Goal: Navigation & Orientation: Find specific page/section

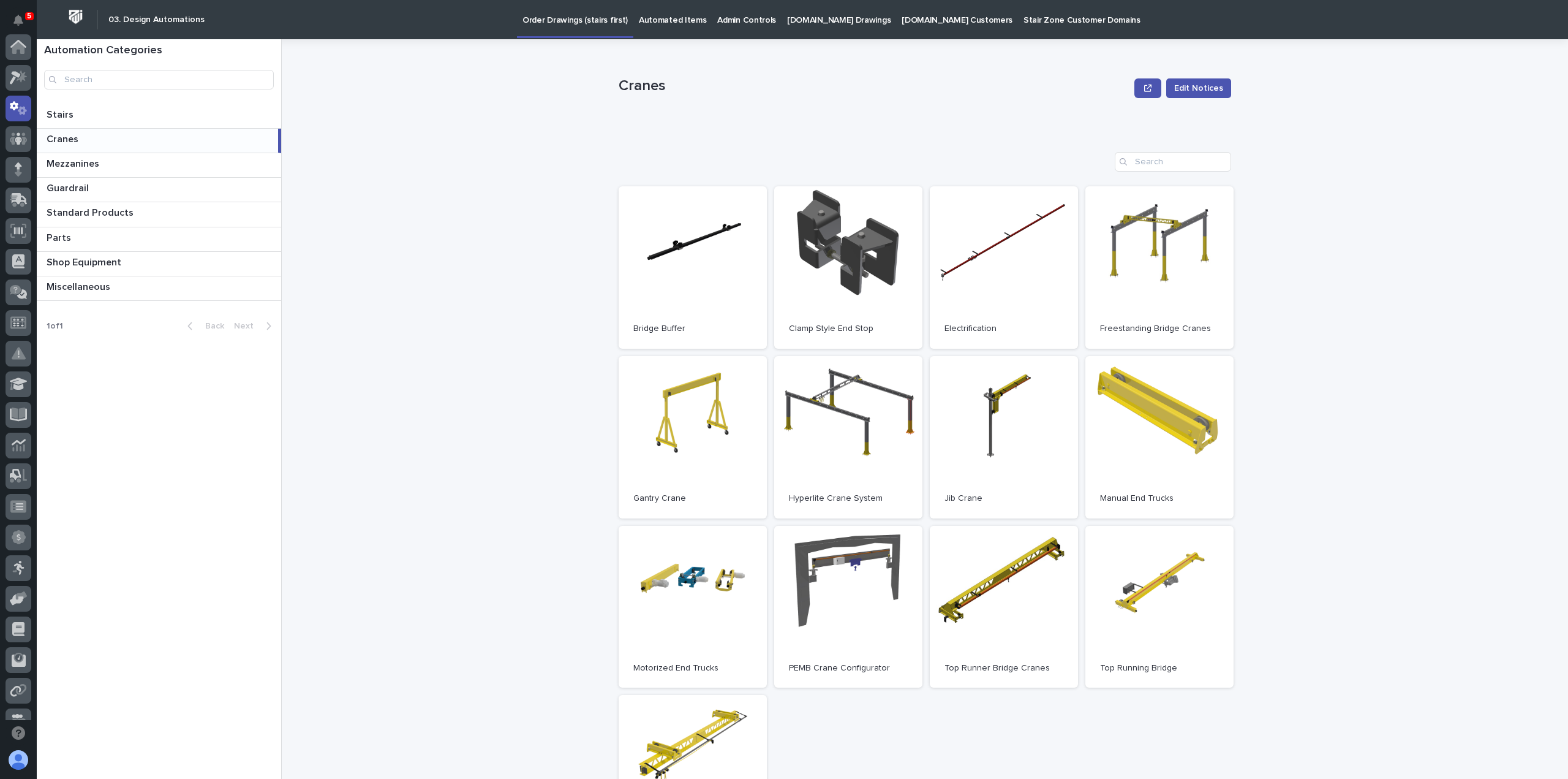
scroll to position [62, 0]
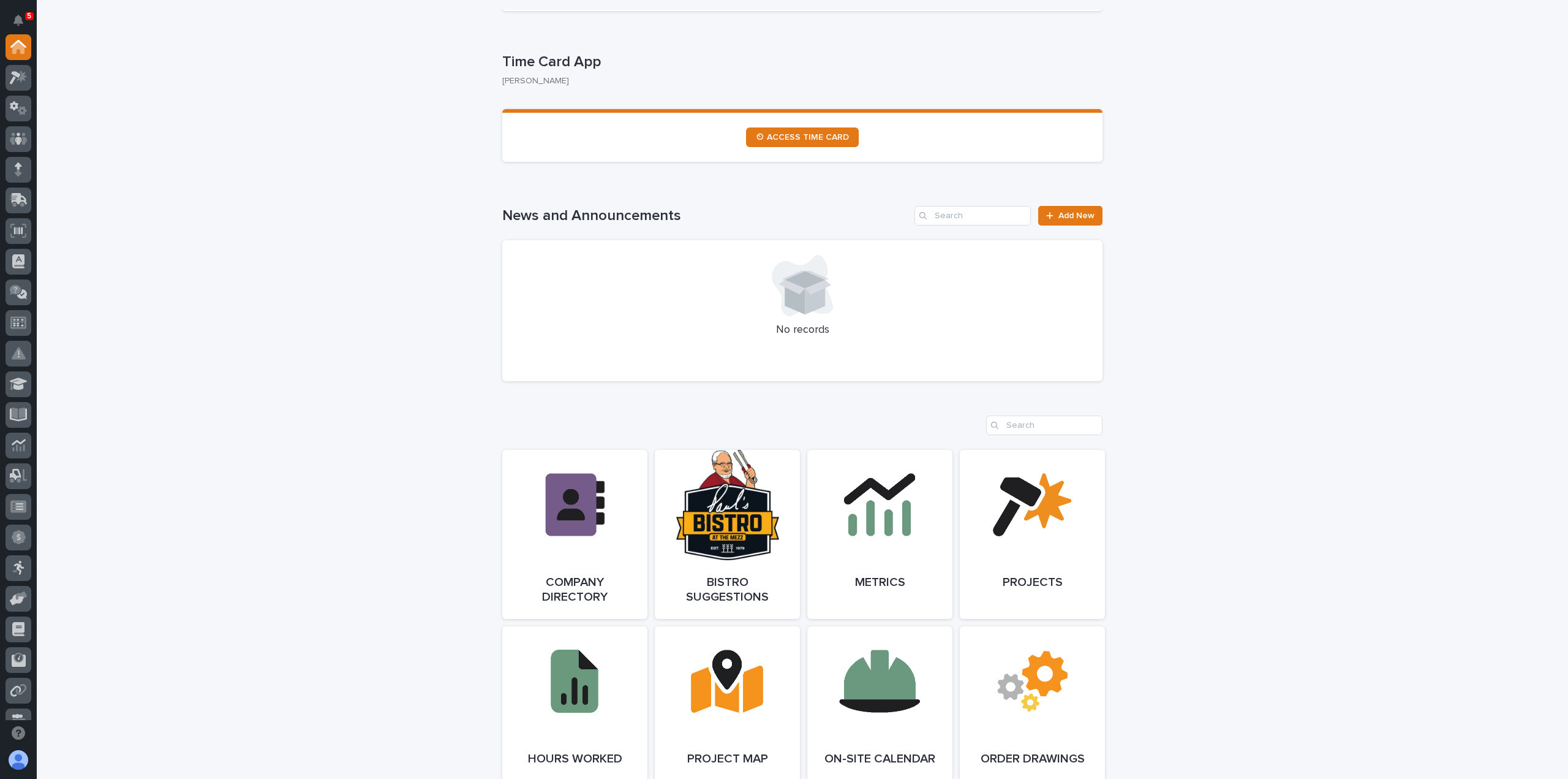
scroll to position [796, 0]
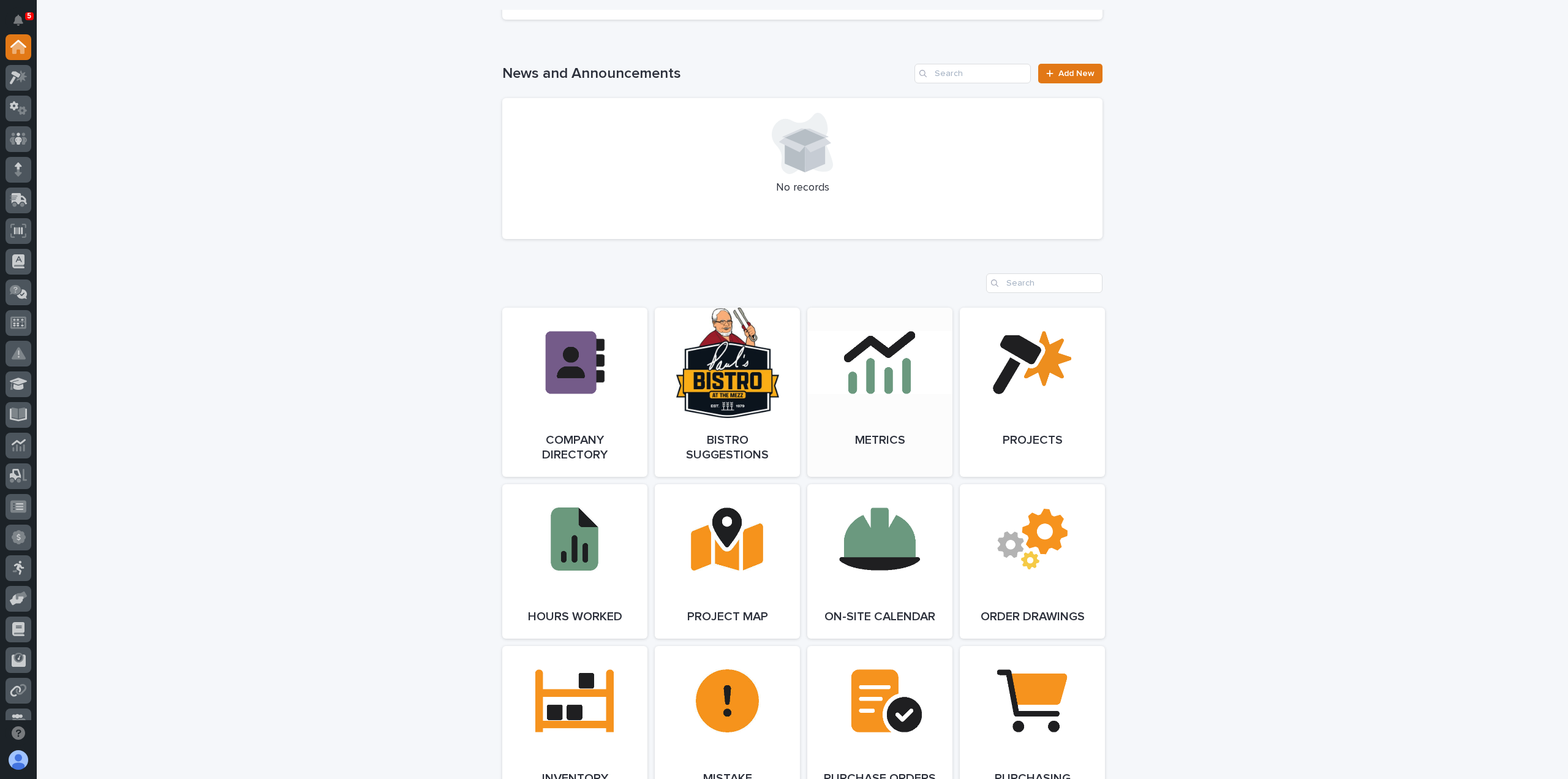
click at [881, 406] on link "Open Link" at bounding box center [880, 392] width 145 height 169
click at [302, 157] on div "**********" at bounding box center [803, 637] width 1531 height 2788
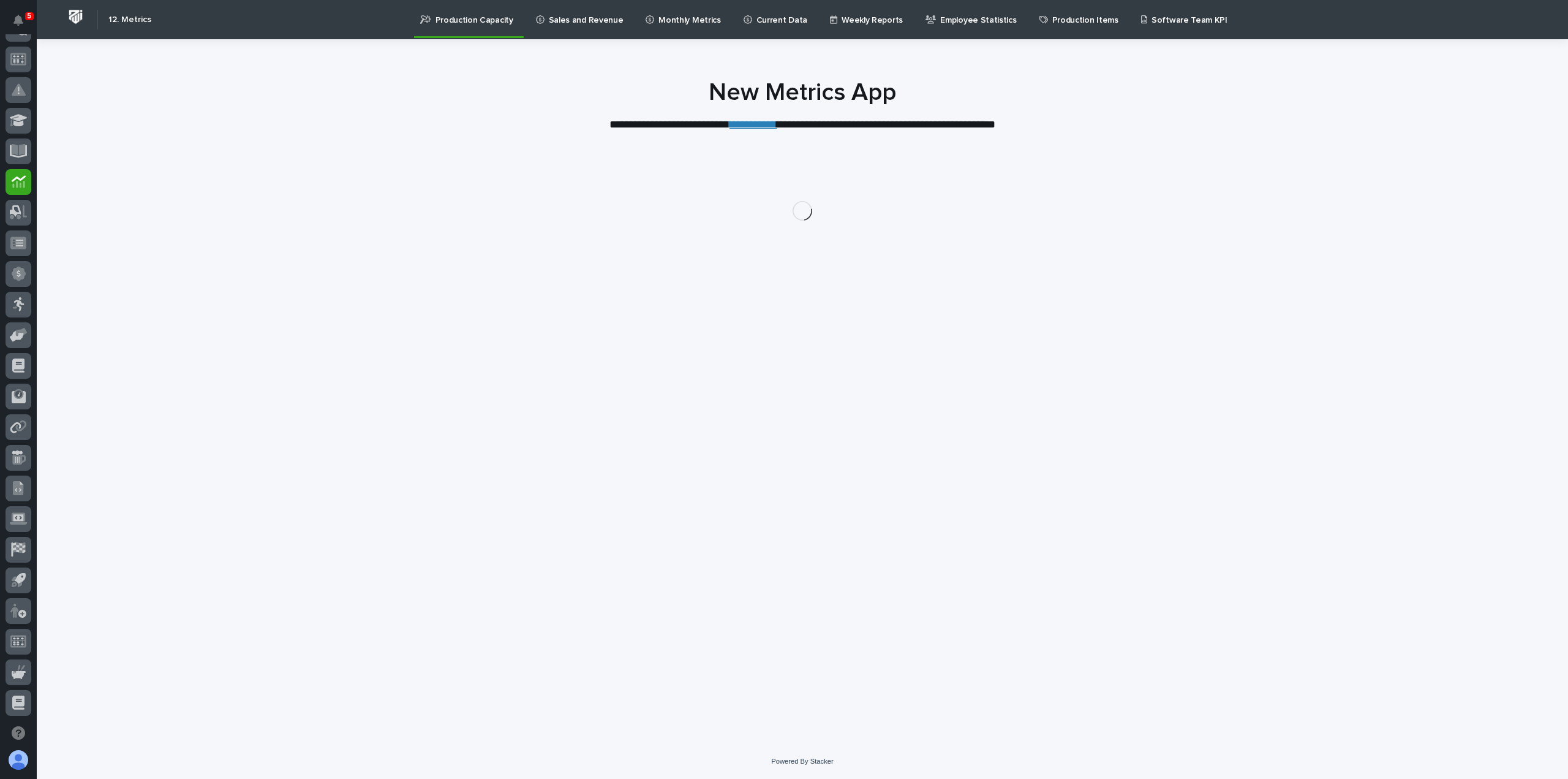
click at [584, 13] on p "Sales and Revenue" at bounding box center [586, 13] width 75 height 26
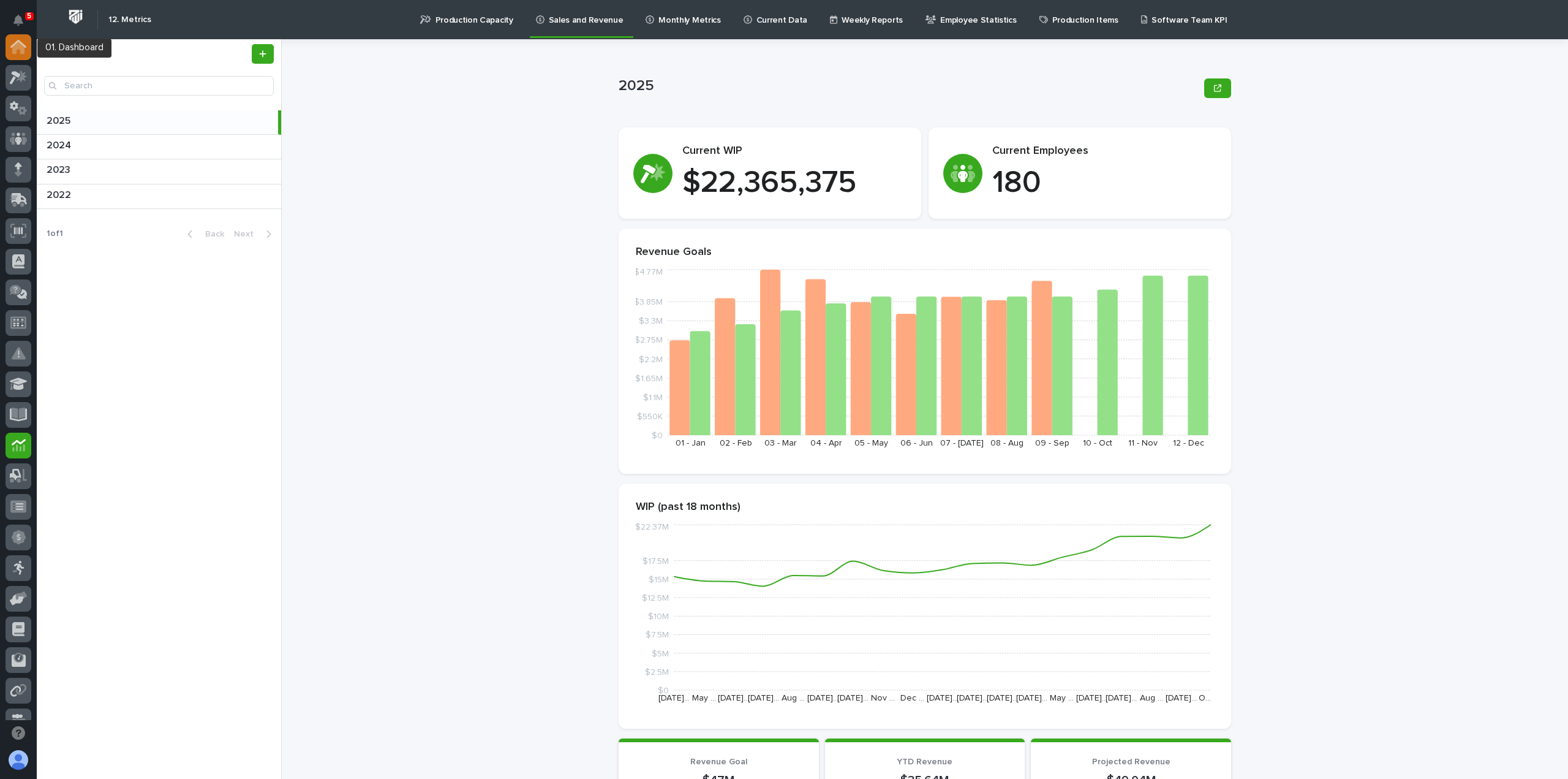
click at [31, 41] on link at bounding box center [18, 47] width 26 height 26
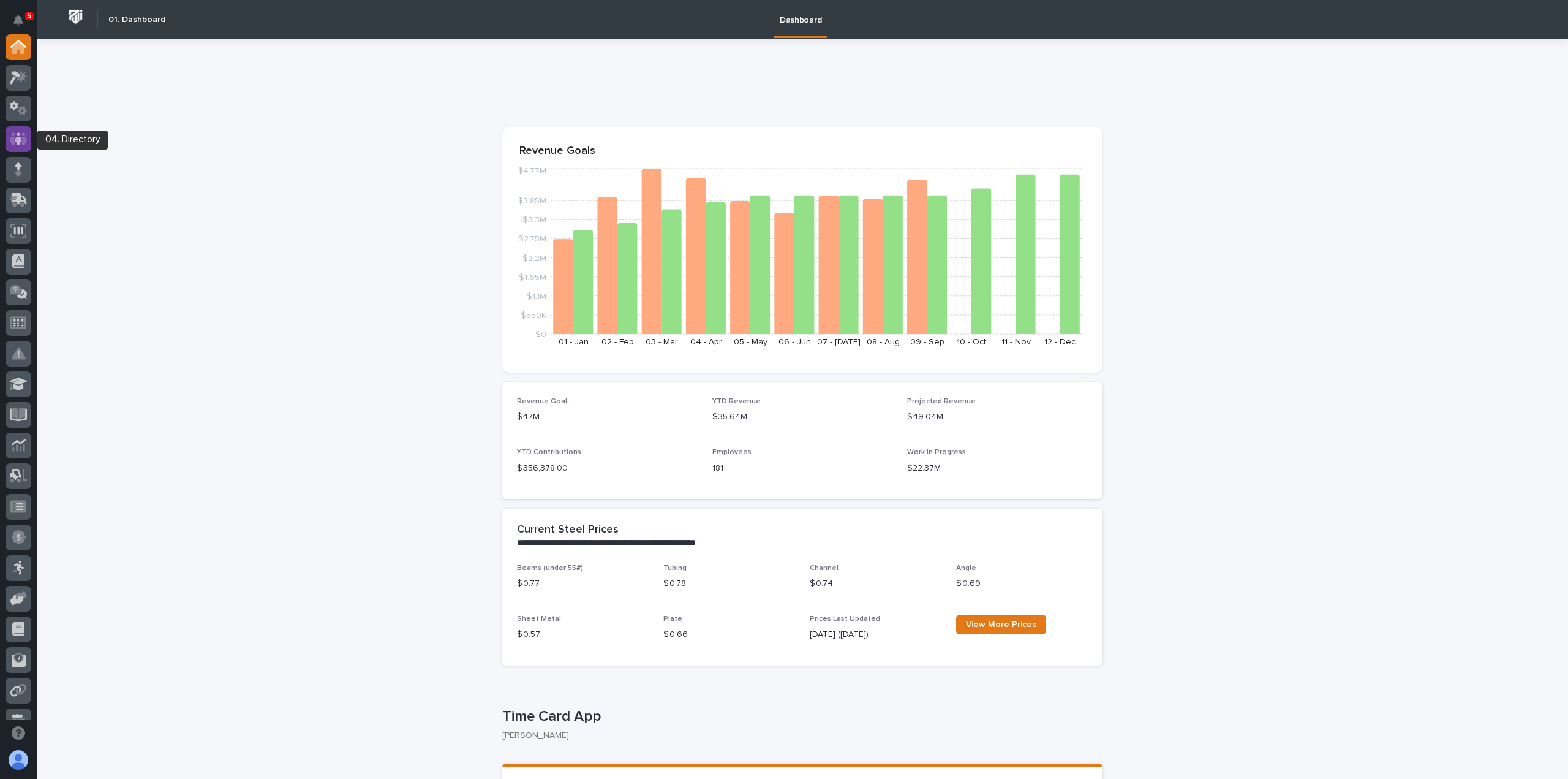
click at [15, 136] on icon at bounding box center [18, 139] width 18 height 14
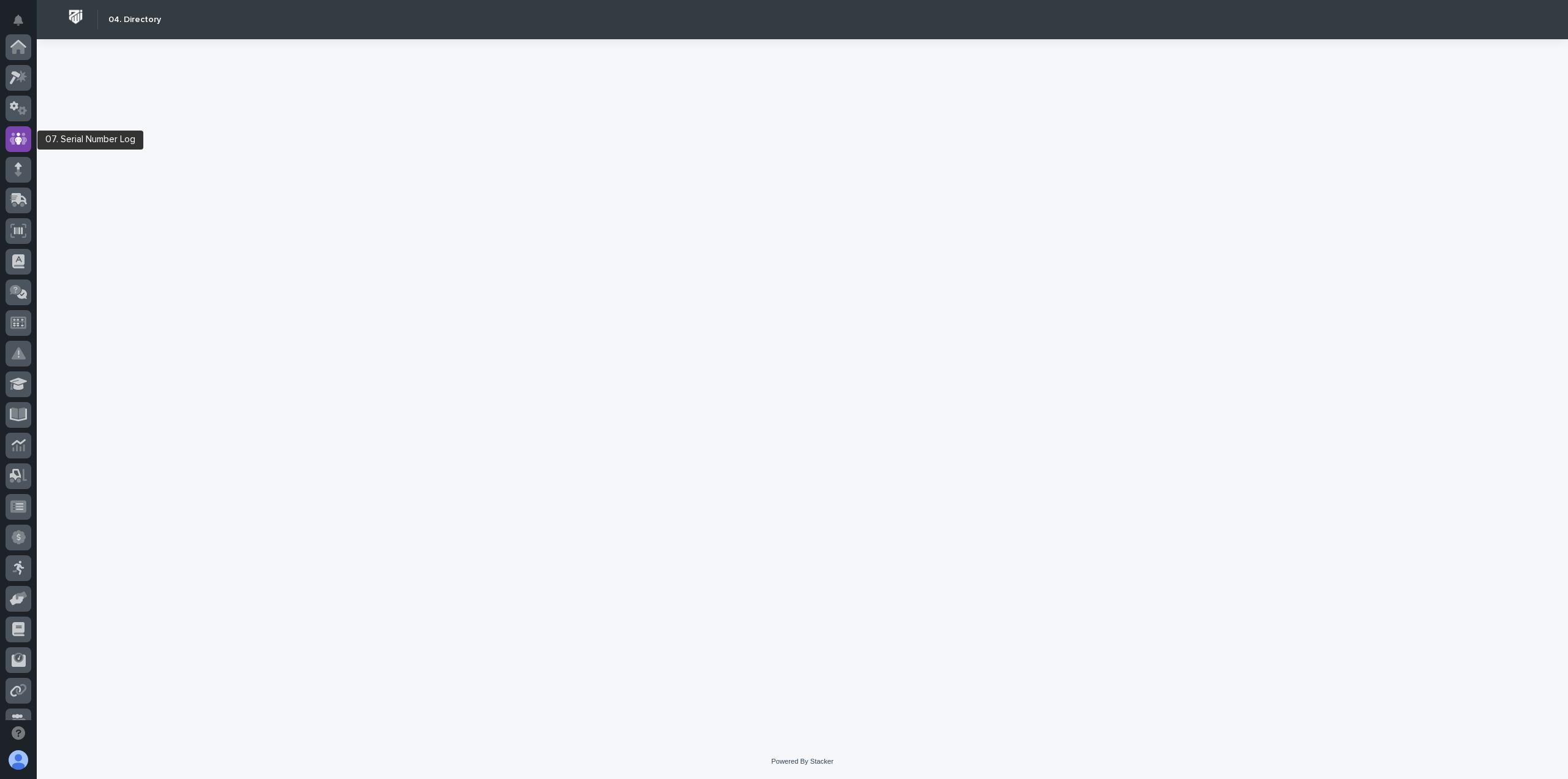
scroll to position [92, 0]
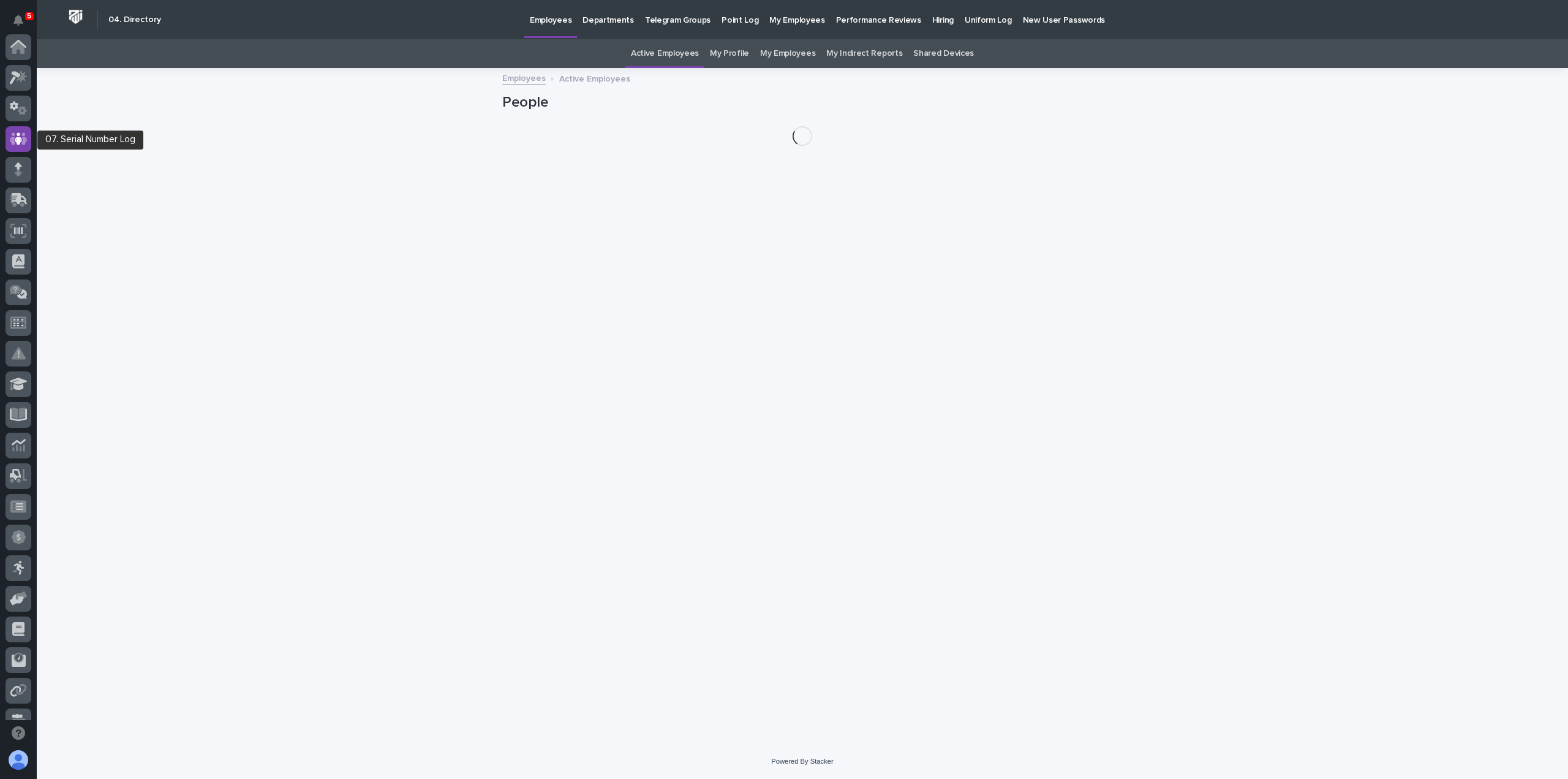
scroll to position [92, 0]
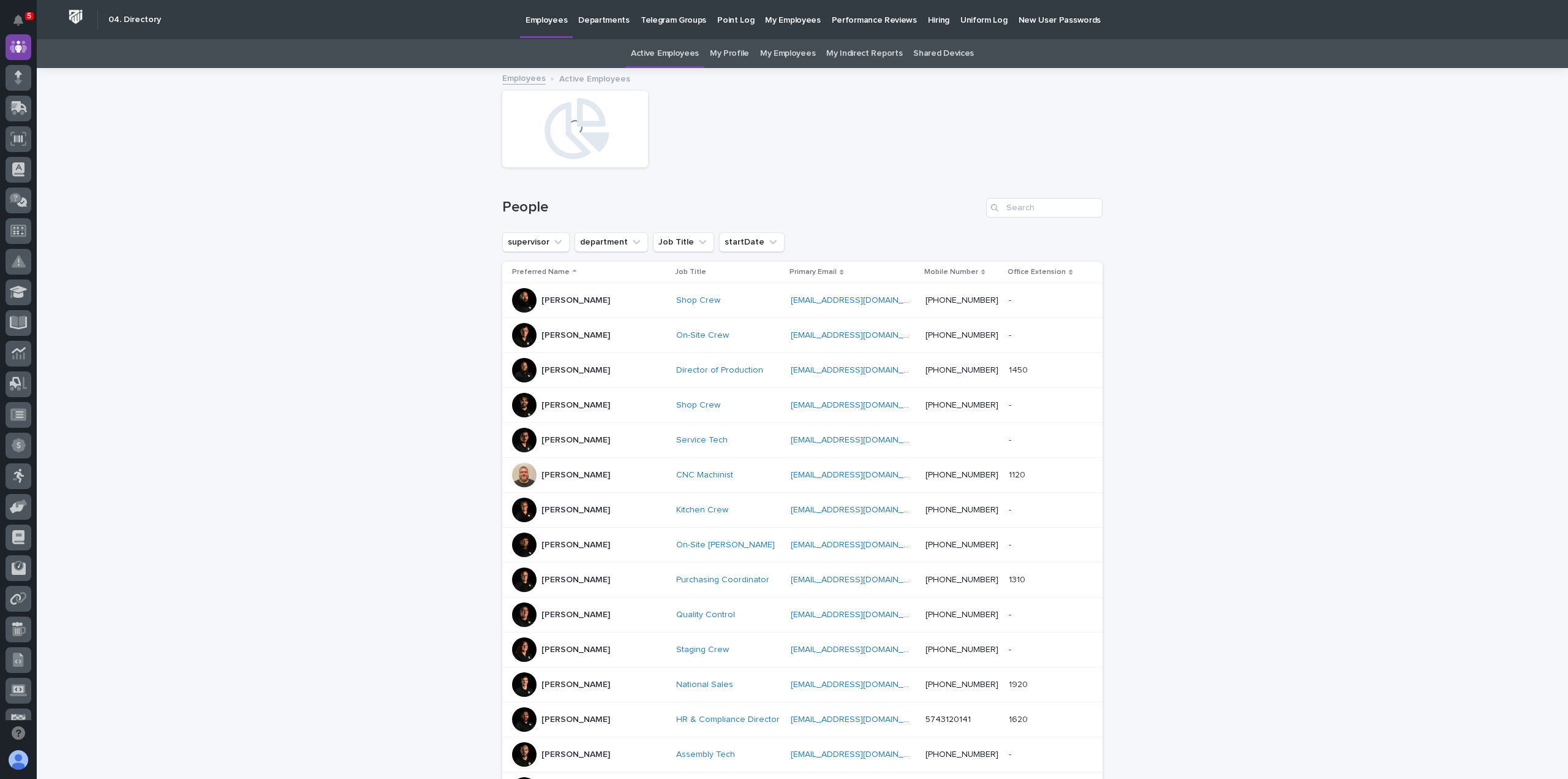
click at [735, 54] on link "My Profile" at bounding box center [730, 54] width 39 height 28
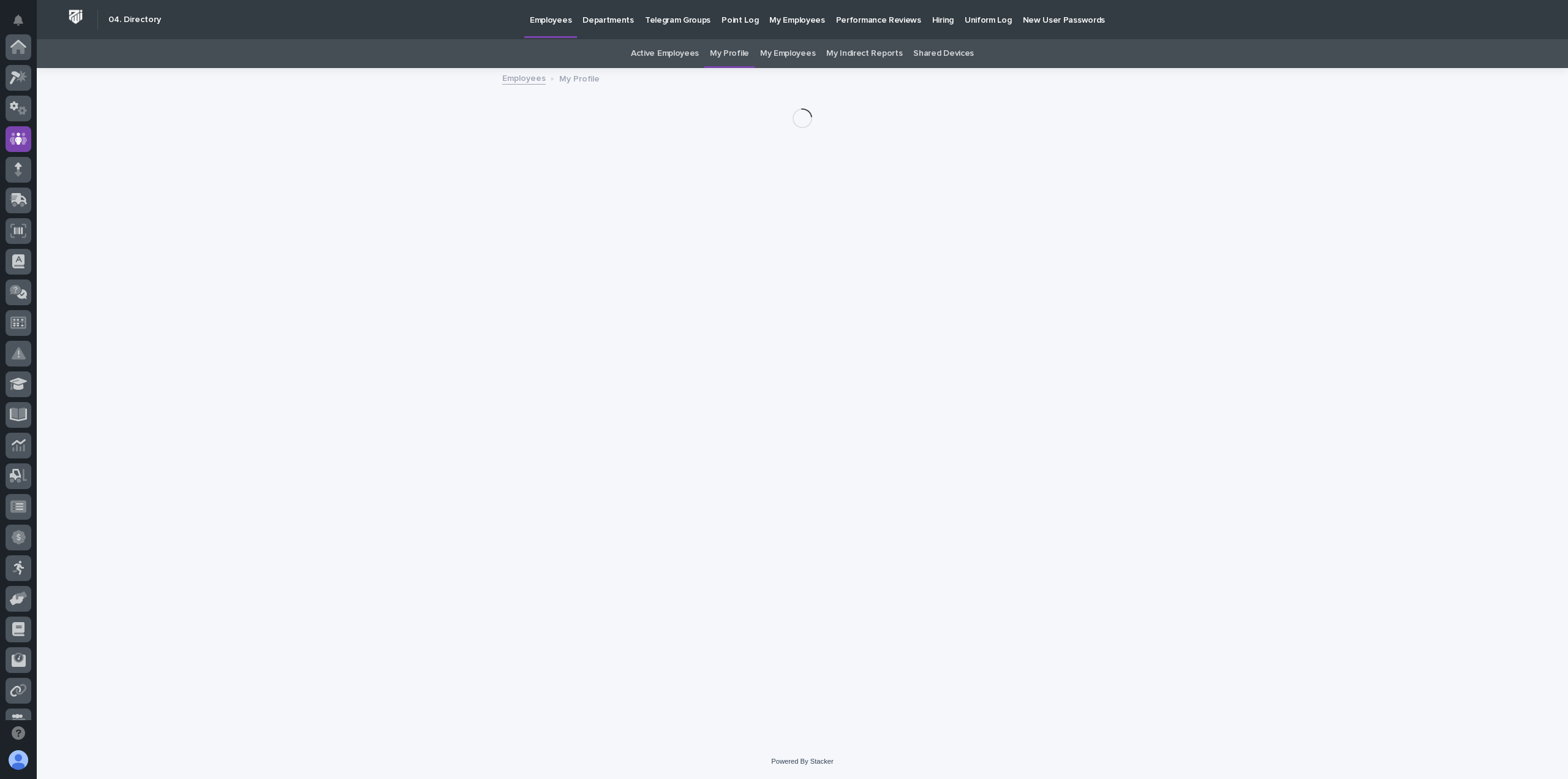
scroll to position [92, 0]
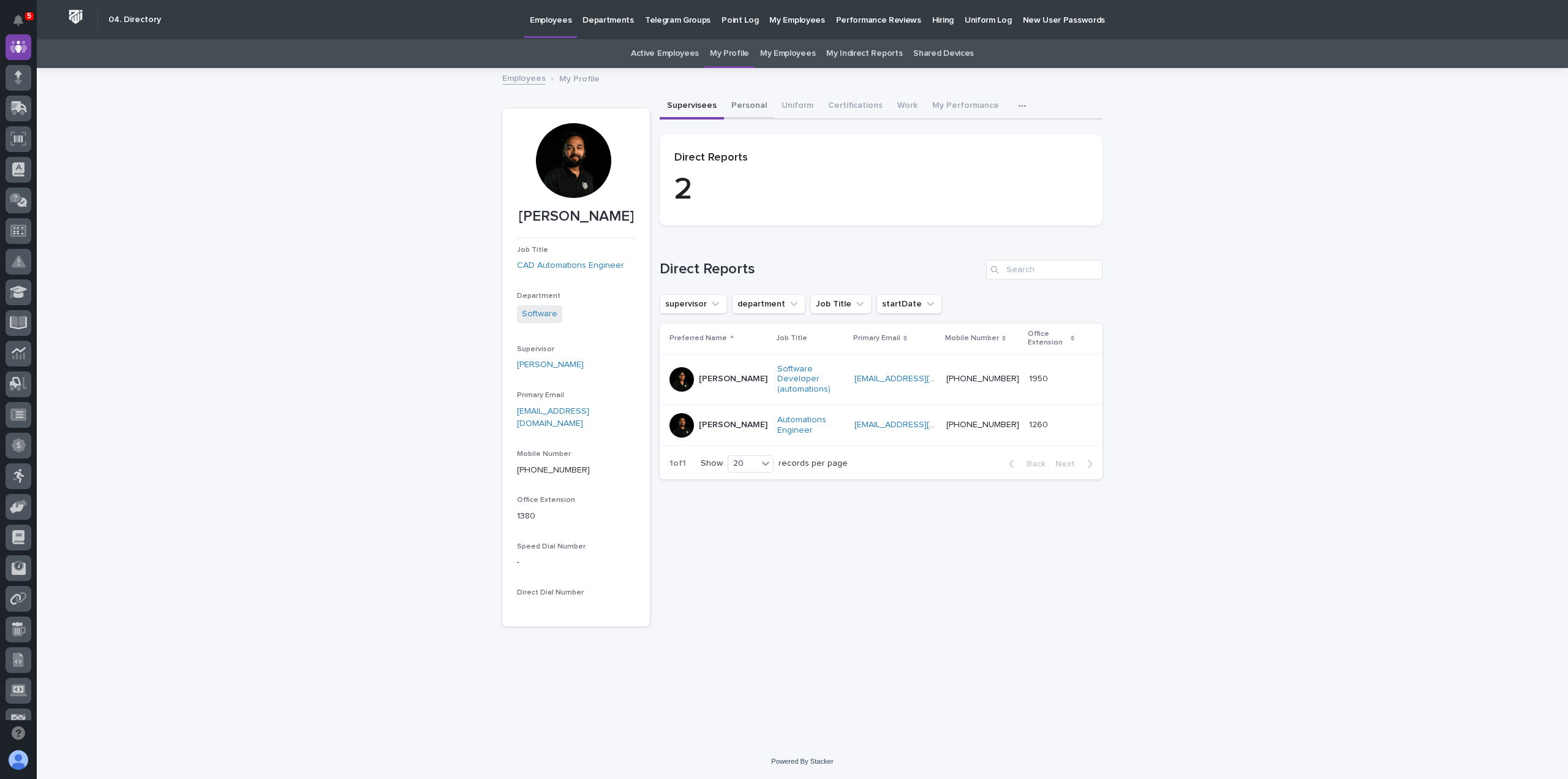
click at [741, 103] on button "Personal" at bounding box center [749, 107] width 51 height 26
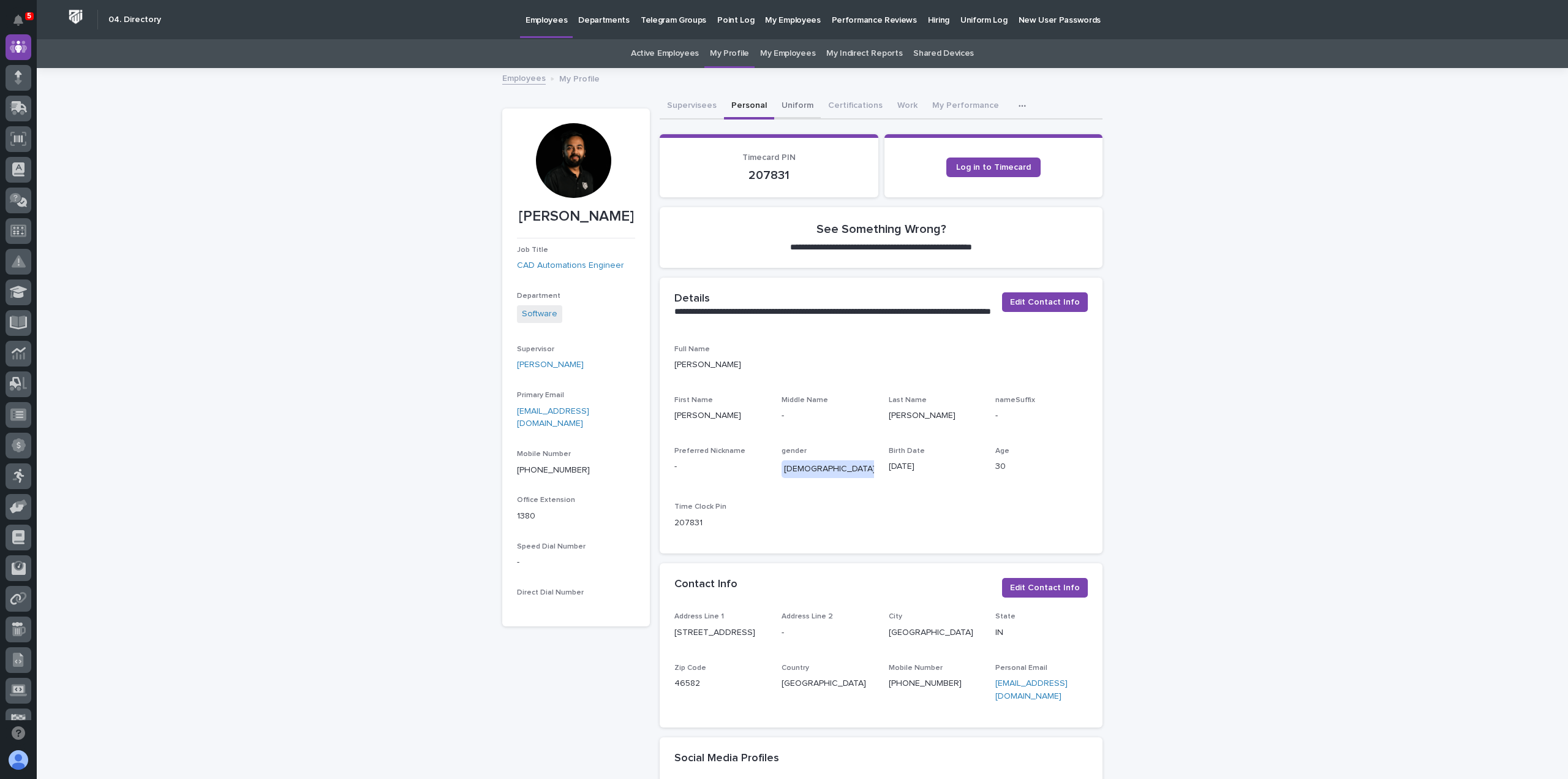
click at [788, 108] on button "Uniform" at bounding box center [797, 107] width 47 height 26
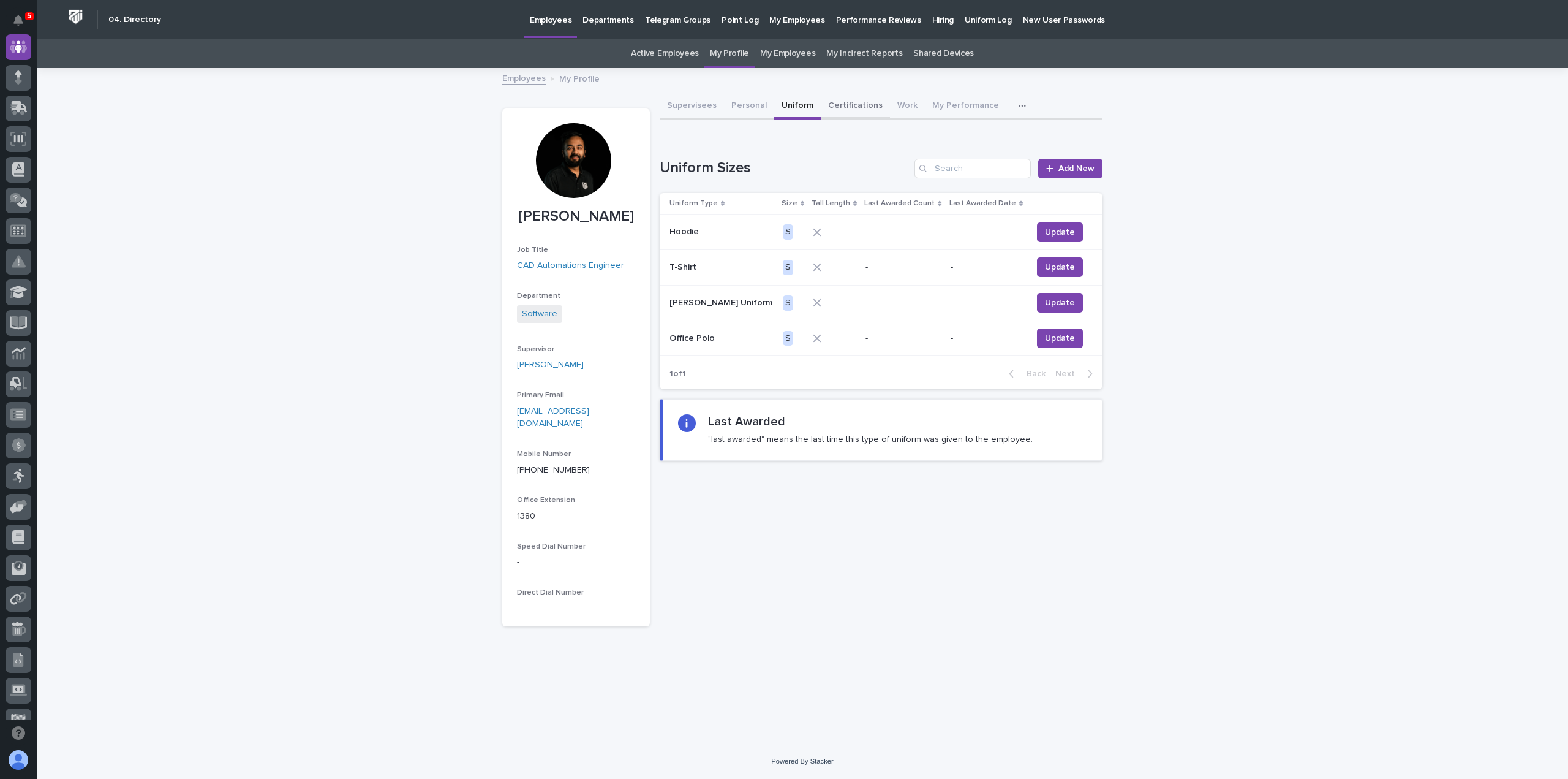
click at [845, 106] on button "Certifications" at bounding box center [855, 107] width 69 height 26
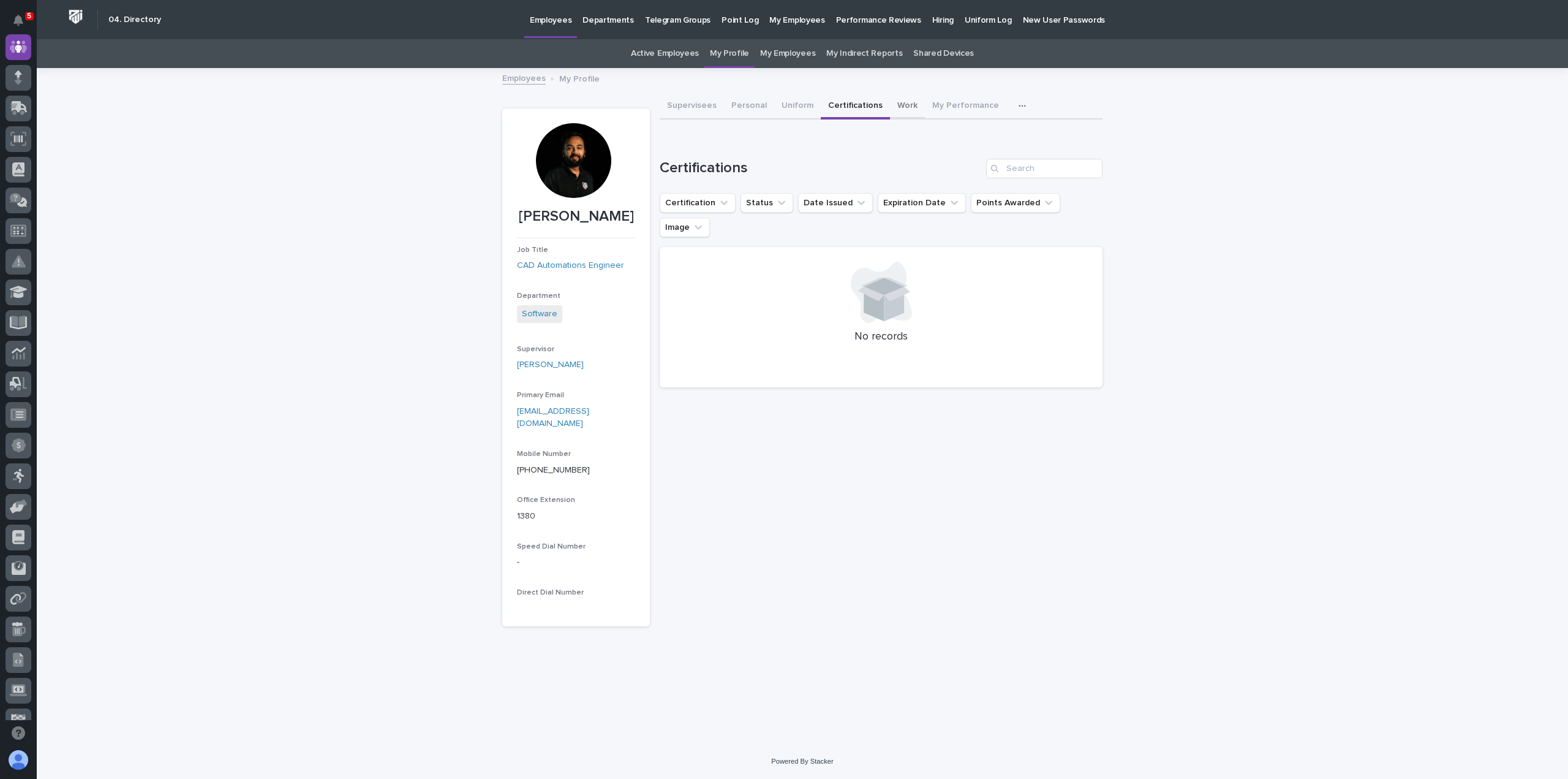
click at [907, 105] on button "Work" at bounding box center [907, 107] width 35 height 26
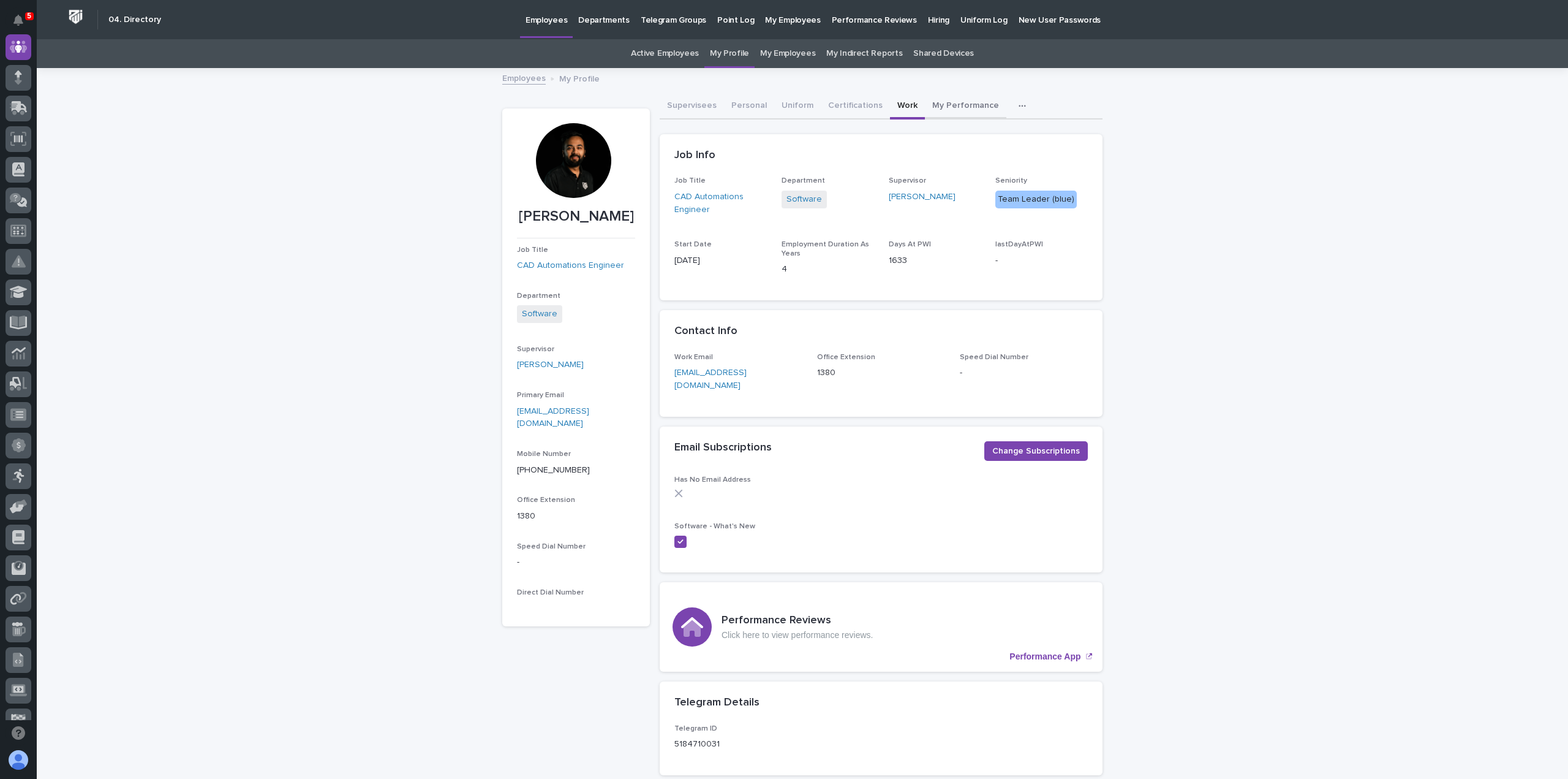
click at [945, 104] on button "My Performance" at bounding box center [965, 107] width 81 height 26
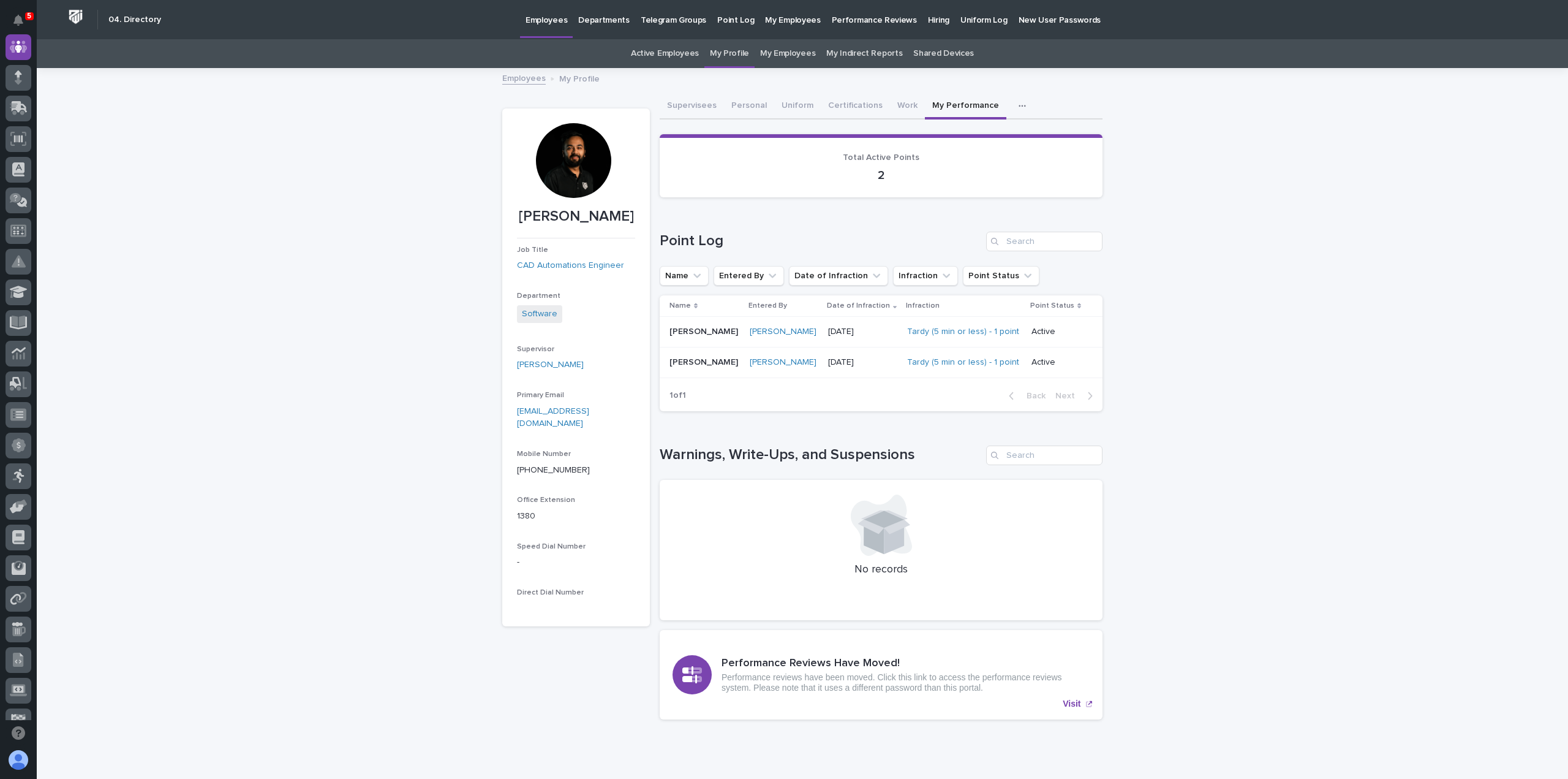
click at [611, 19] on p "Departments" at bounding box center [604, 13] width 51 height 26
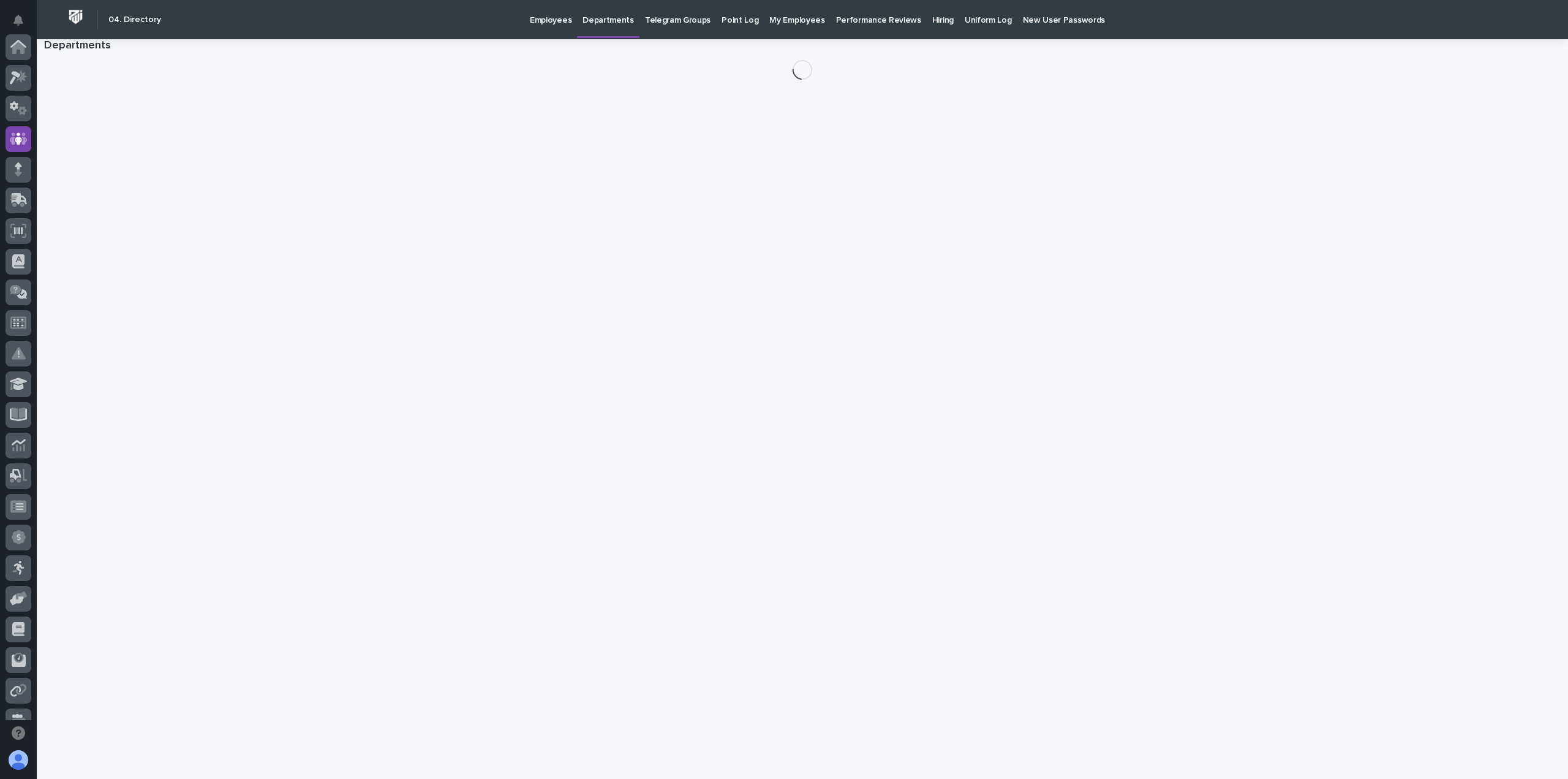
scroll to position [92, 0]
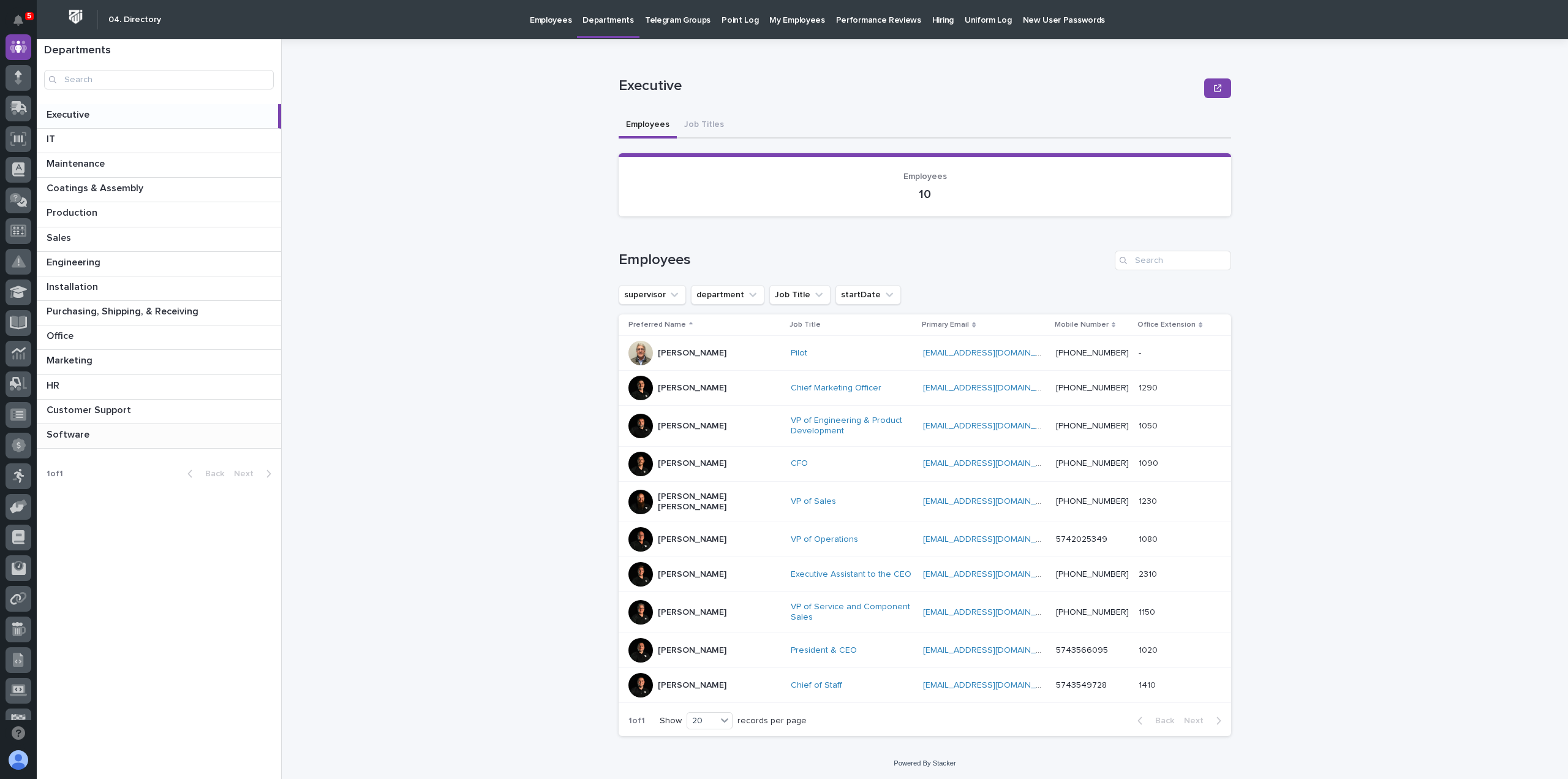
click at [95, 429] on p at bounding box center [161, 434] width 230 height 12
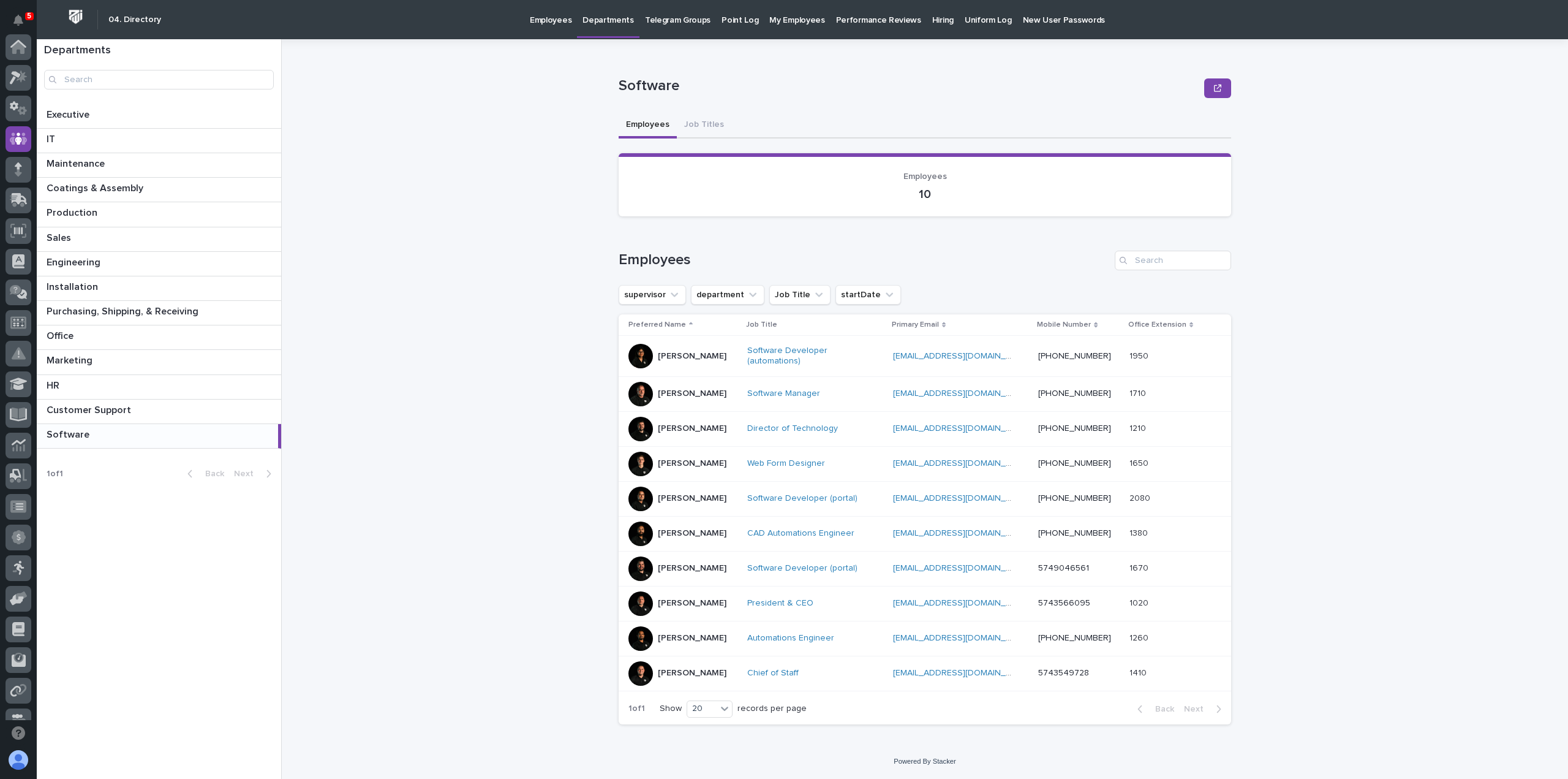
click at [509, 376] on div "Software Software Sorry, there was an error saving your record. Please try agai…" at bounding box center [932, 409] width 1271 height 740
